Goal: Task Accomplishment & Management: Manage account settings

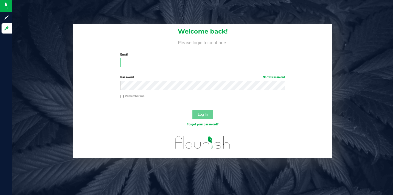
type input "[PERSON_NAME][EMAIL_ADDRESS][DOMAIN_NAME]"
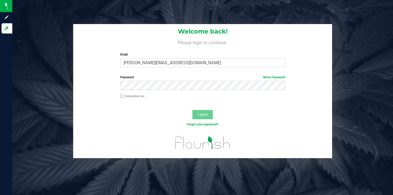
click at [121, 98] on label "Remember me" at bounding box center [132, 96] width 24 height 5
click at [121, 98] on input "Remember me" at bounding box center [122, 97] width 4 height 4
checkbox input "true"
click at [204, 110] on button "Log In" at bounding box center [202, 114] width 20 height 9
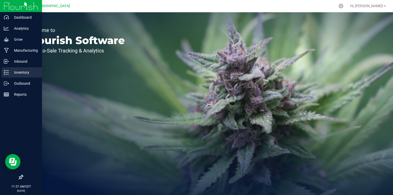
click at [17, 71] on p "Inventory" at bounding box center [24, 72] width 31 height 6
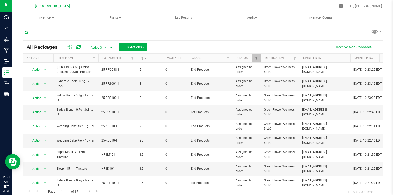
click at [91, 34] on input "text" at bounding box center [110, 33] width 176 height 8
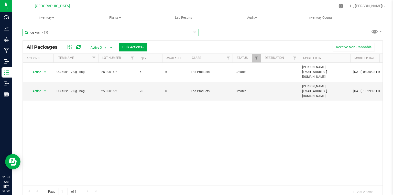
type input "og kush - 7.0"
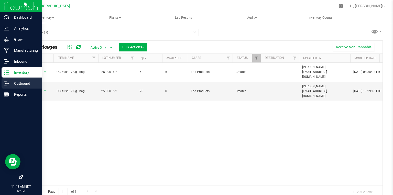
click at [14, 87] on div "Outbound" at bounding box center [22, 83] width 40 height 10
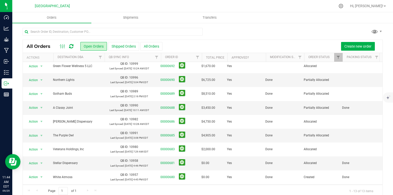
scroll to position [0, 5]
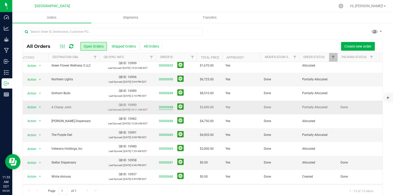
click at [163, 107] on link "00000688" at bounding box center [166, 107] width 14 height 5
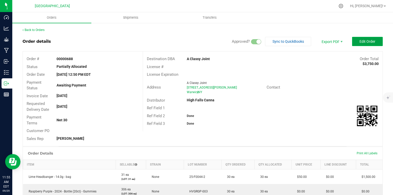
click at [366, 41] on span "Edit Order" at bounding box center [367, 41] width 16 height 4
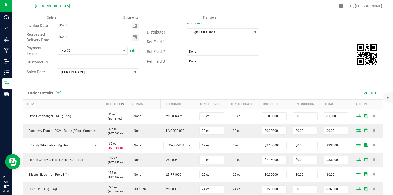
scroll to position [82, 0]
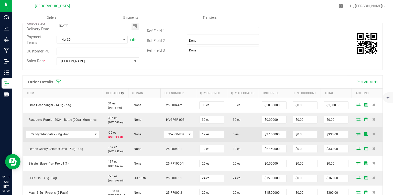
click at [354, 135] on td at bounding box center [366, 134] width 31 height 15
click at [356, 134] on icon at bounding box center [358, 133] width 4 height 3
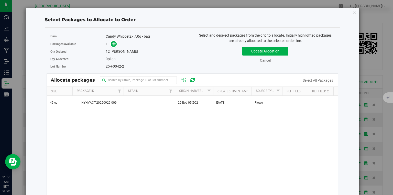
click at [352, 12] on icon "button" at bounding box center [354, 12] width 4 height 6
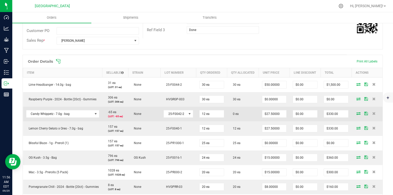
scroll to position [123, 0]
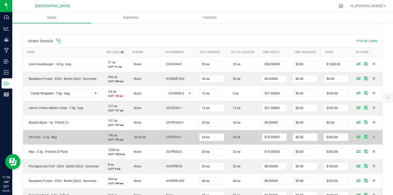
click at [357, 138] on td at bounding box center [366, 137] width 31 height 15
click at [356, 137] on icon at bounding box center [358, 136] width 4 height 3
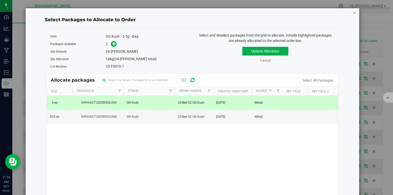
click at [352, 13] on icon "button" at bounding box center [354, 12] width 4 height 6
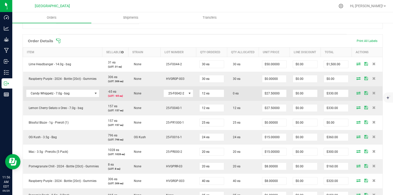
click at [353, 95] on td at bounding box center [366, 93] width 31 height 15
click at [356, 93] on icon at bounding box center [358, 92] width 4 height 3
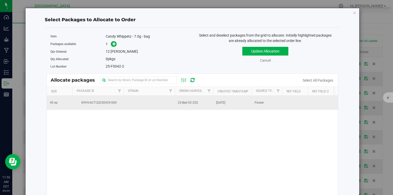
drag, startPoint x: 334, startPoint y: 94, endPoint x: 273, endPoint y: 105, distance: 61.9
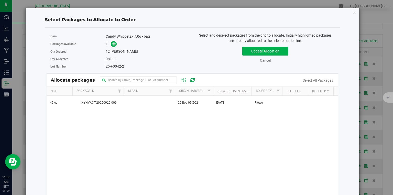
drag, startPoint x: 273, startPoint y: 105, endPoint x: 220, endPoint y: 146, distance: 66.6
click at [220, 146] on div "45 ea NYHVACT-20250929-009 25-Bed 05 ZO2 [DATE] Flower 25-F0042-2 Snapple - Inv…" at bounding box center [192, 160] width 291 height 128
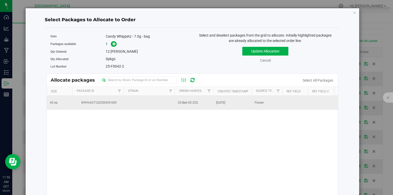
click at [139, 97] on td at bounding box center [148, 103] width 51 height 14
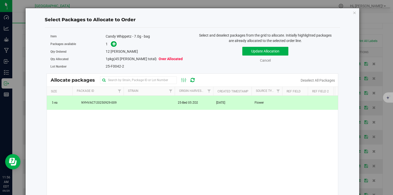
click at [112, 120] on div "45 ea NYHVACT-20250929-009 25-Bed 05 ZO2 [DATE] Flower 25-F0042-2 Snapple - Inv…" at bounding box center [192, 160] width 291 height 128
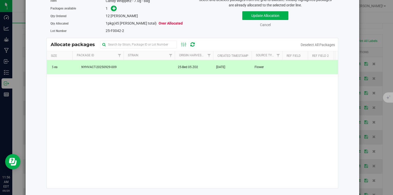
scroll to position [36, 0]
click at [54, 66] on span "45 ea" at bounding box center [54, 66] width 8 height 5
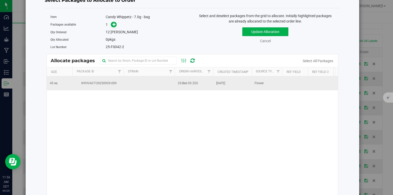
scroll to position [0, 0]
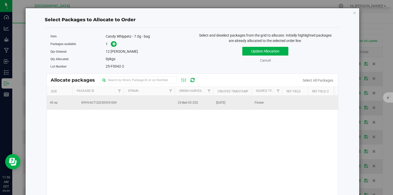
click at [167, 102] on td at bounding box center [148, 103] width 51 height 14
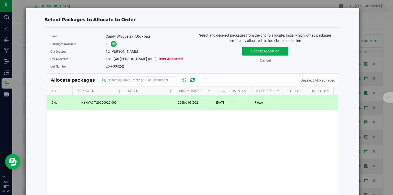
click at [131, 101] on td at bounding box center [148, 103] width 51 height 14
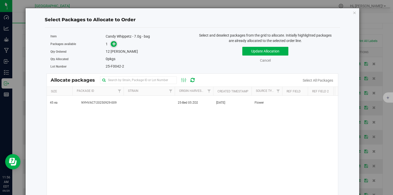
click at [112, 42] on icon at bounding box center [114, 44] width 4 height 4
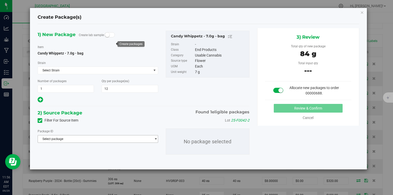
click at [93, 142] on span "Select package" at bounding box center [94, 138] width 113 height 7
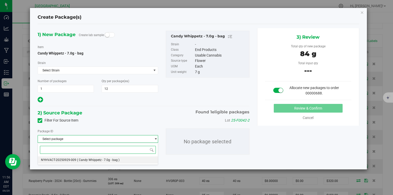
click at [88, 162] on li "NYHVACT-20250929-009 ( Candy Whippetz - 7.0g - bag )" at bounding box center [98, 159] width 120 height 7
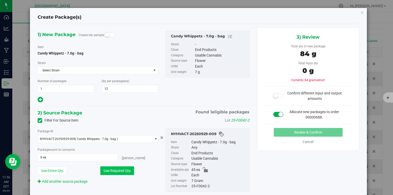
click at [118, 174] on button "Use Required Qty" at bounding box center [117, 170] width 34 height 9
type input "12 ea"
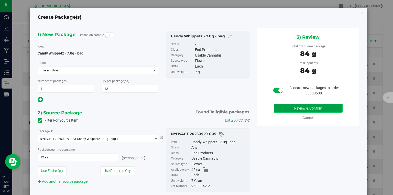
click at [295, 108] on button "Review & Confirm" at bounding box center [307, 108] width 69 height 9
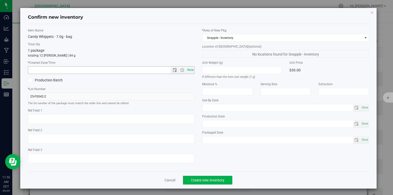
click at [191, 66] on span "Now" at bounding box center [190, 69] width 9 height 7
type input "[DATE] 11:56 AM"
click at [207, 181] on span "Create new inventory" at bounding box center [207, 180] width 33 height 4
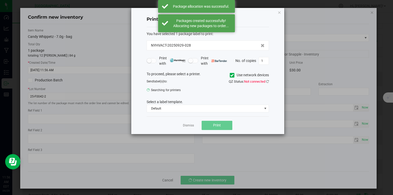
click at [188, 124] on link "Dismiss" at bounding box center [188, 125] width 11 height 4
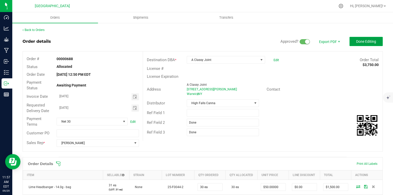
click at [370, 37] on button "Done Editing" at bounding box center [365, 41] width 33 height 9
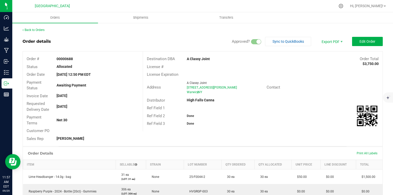
click at [31, 29] on link "Back to Orders" at bounding box center [33, 30] width 22 height 4
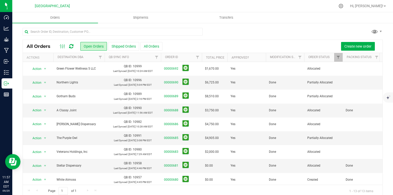
drag, startPoint x: 31, startPoint y: 29, endPoint x: 274, endPoint y: 36, distance: 242.9
click at [274, 36] on div at bounding box center [202, 34] width 360 height 12
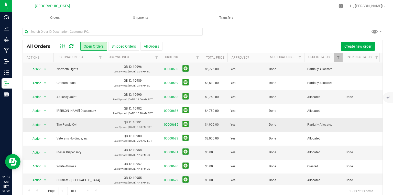
scroll to position [20, 0]
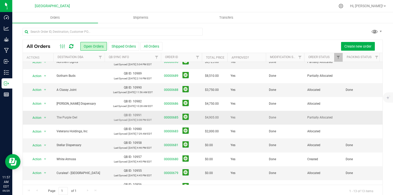
click at [169, 111] on td "00000685" at bounding box center [181, 118] width 41 height 14
click at [162, 117] on td "00000685" at bounding box center [181, 118] width 41 height 14
click at [166, 118] on link "00000685" at bounding box center [171, 117] width 14 height 5
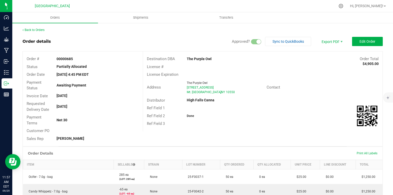
click at [35, 31] on link "Back to Orders" at bounding box center [33, 30] width 22 height 4
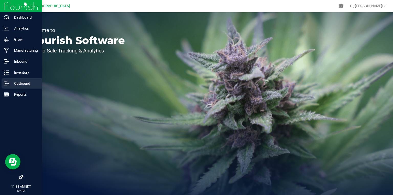
click at [34, 81] on p "Outbound" at bounding box center [24, 83] width 31 height 6
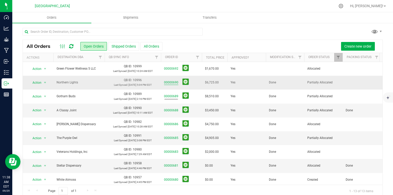
click at [169, 82] on link "00000690" at bounding box center [171, 82] width 14 height 5
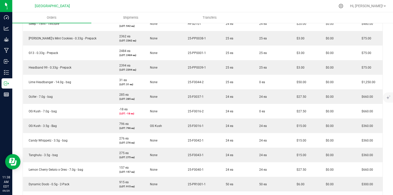
scroll to position [184, 0]
